Goal: Information Seeking & Learning: Learn about a topic

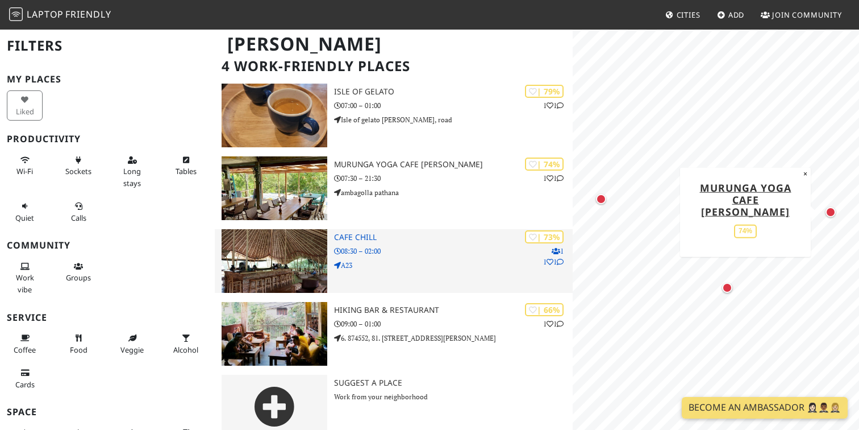
scroll to position [85, 0]
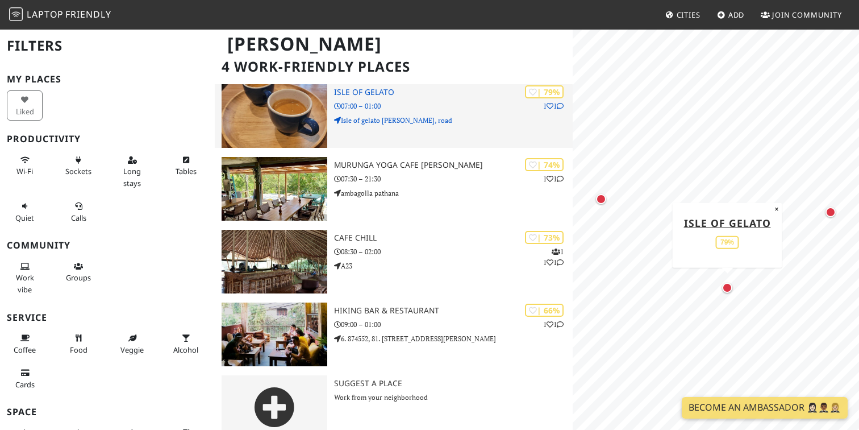
click at [463, 93] on div "| 79% 1 1 Isle of Gelato 07:00 – 01:00 Isle of gelato Ella Wellawaya, road" at bounding box center [453, 116] width 239 height 64
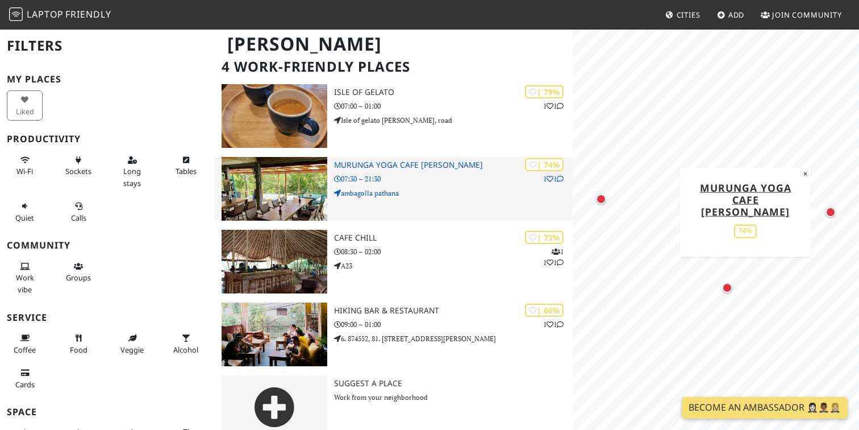
click at [269, 163] on img at bounding box center [275, 189] width 106 height 64
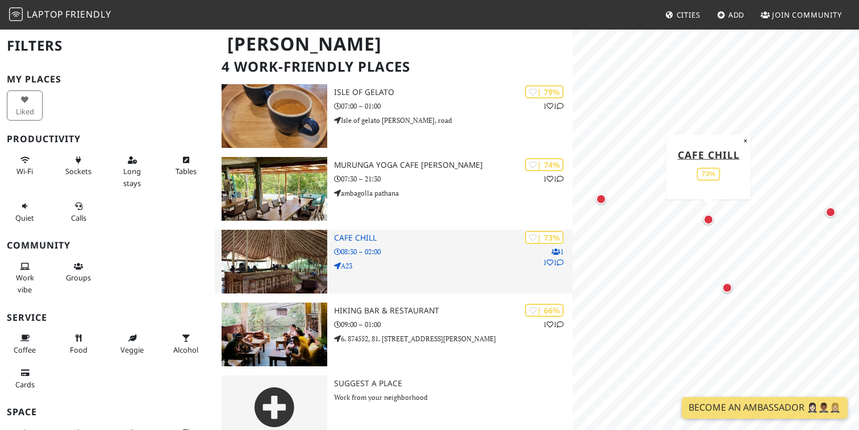
click at [406, 246] on p "08:30 – 02:00" at bounding box center [453, 251] width 239 height 11
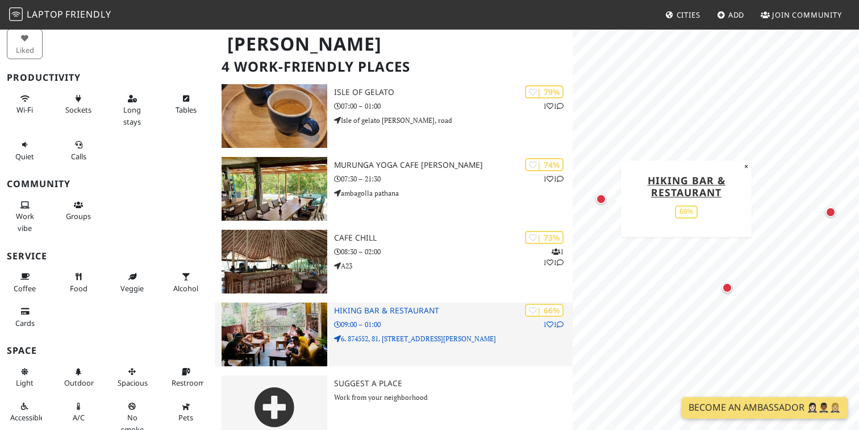
click at [373, 333] on p "6. 874552, 81. 046903, Ella Station Rd" at bounding box center [453, 338] width 239 height 11
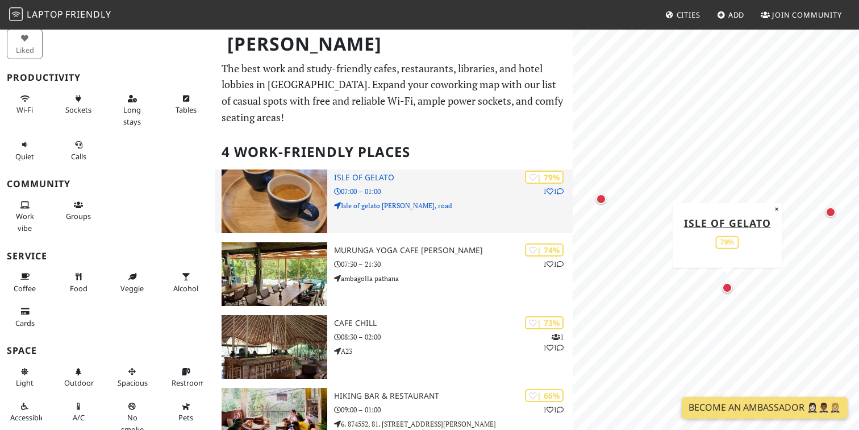
scroll to position [0, 0]
click at [302, 181] on img at bounding box center [275, 201] width 106 height 64
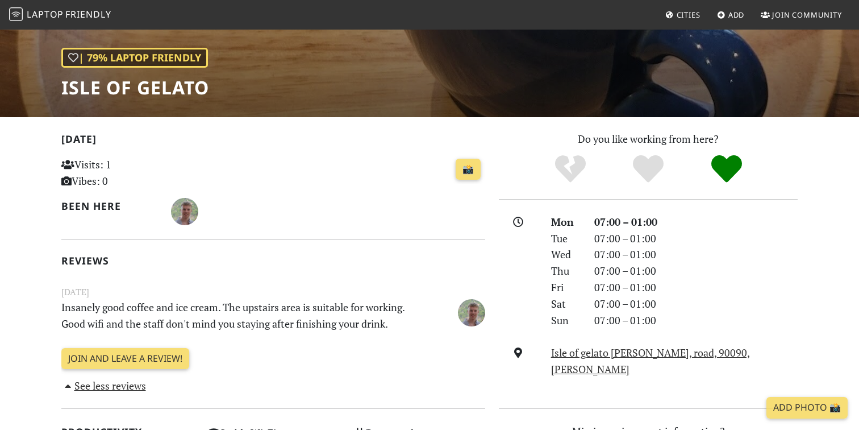
scroll to position [105, 0]
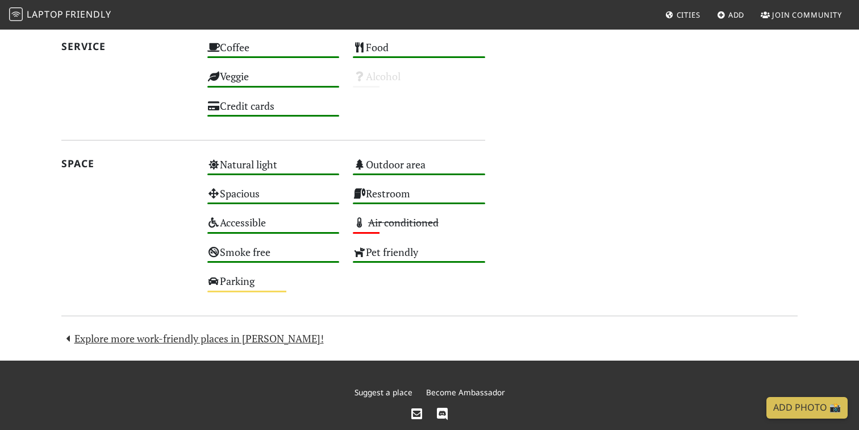
scroll to position [700, 0]
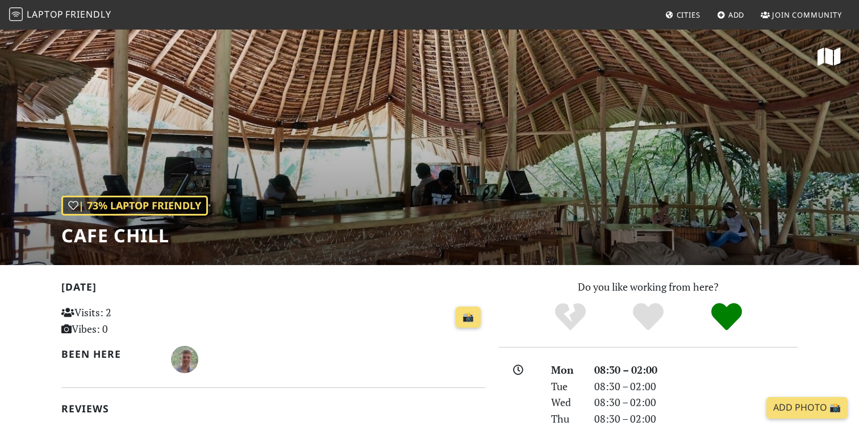
scroll to position [0, 0]
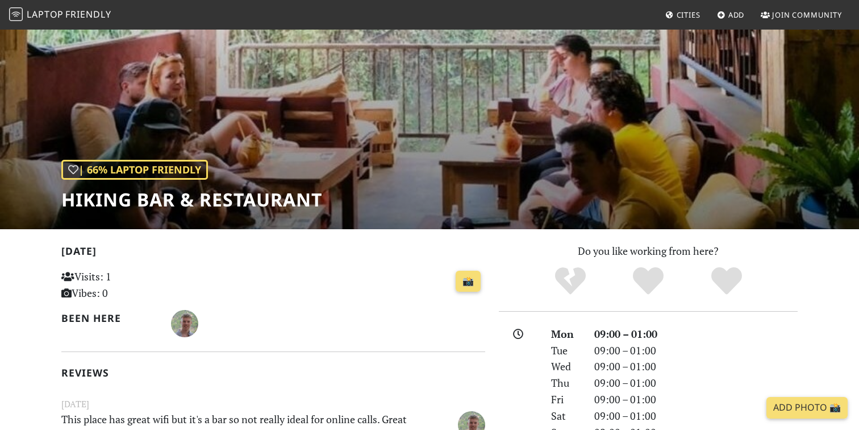
scroll to position [18, 0]
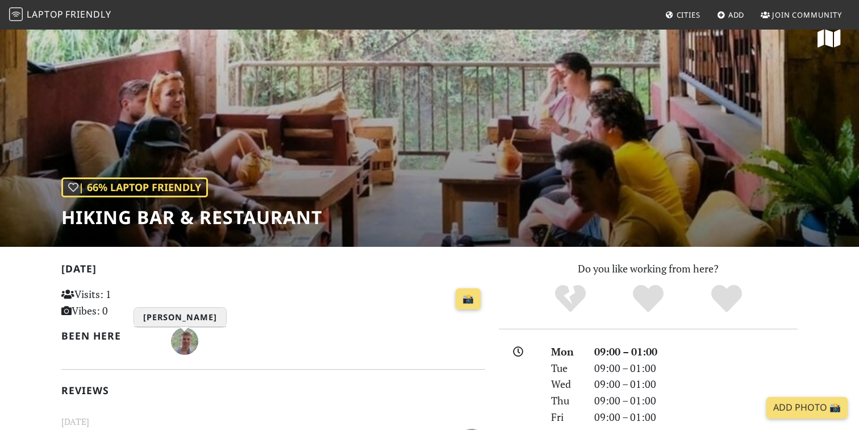
click at [185, 345] on img "Oliver Donohue" at bounding box center [184, 340] width 27 height 27
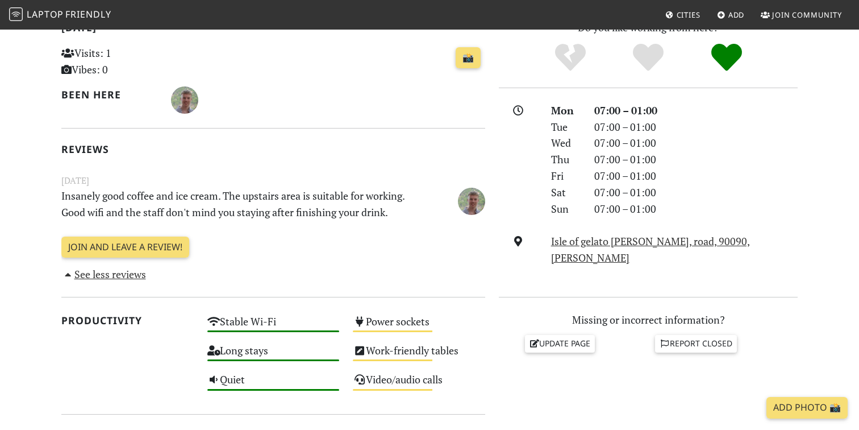
scroll to position [255, 0]
